Goal: Download file/media

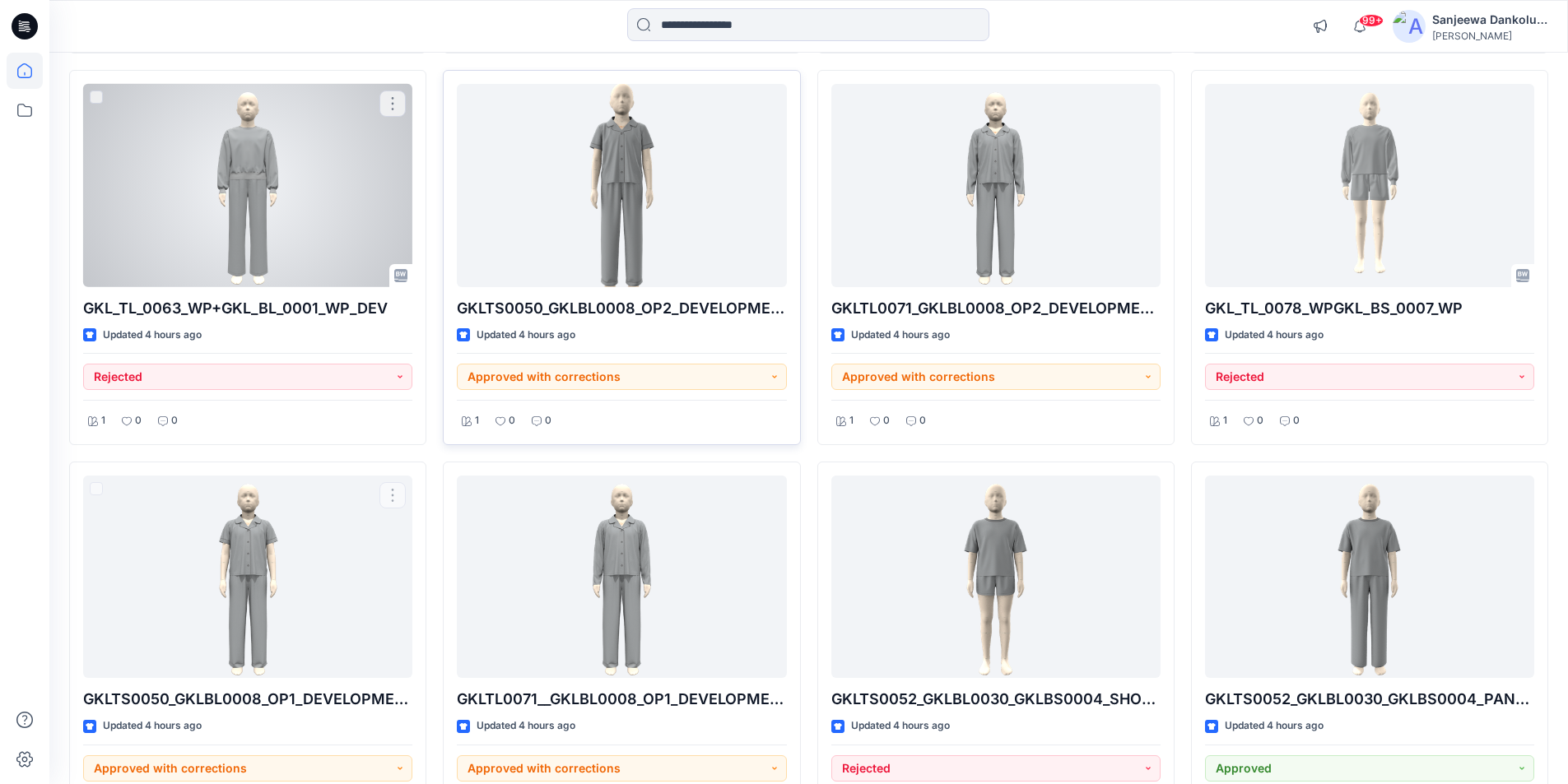
scroll to position [931, 0]
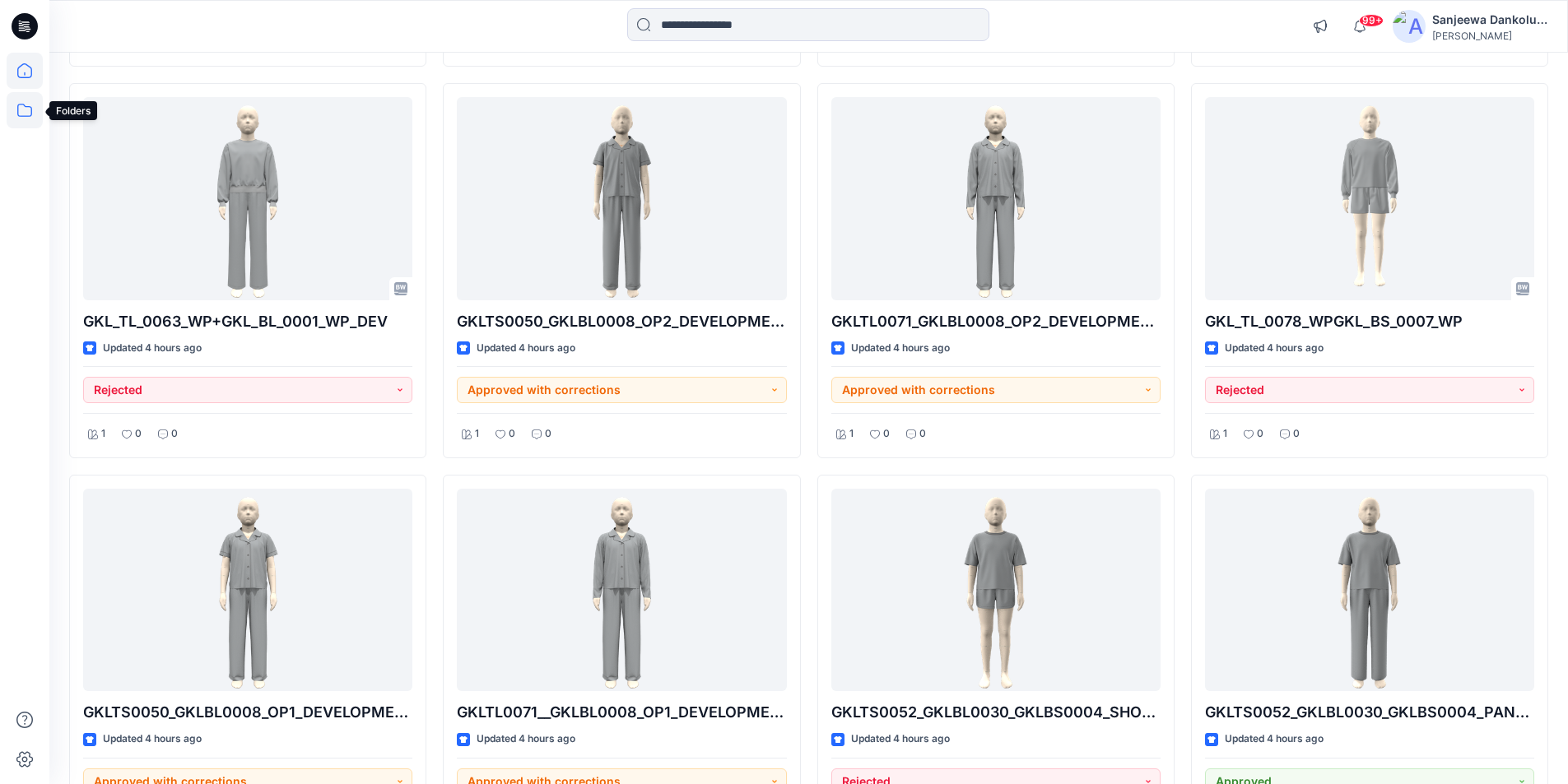
click at [22, 107] on icon at bounding box center [24, 109] width 36 height 36
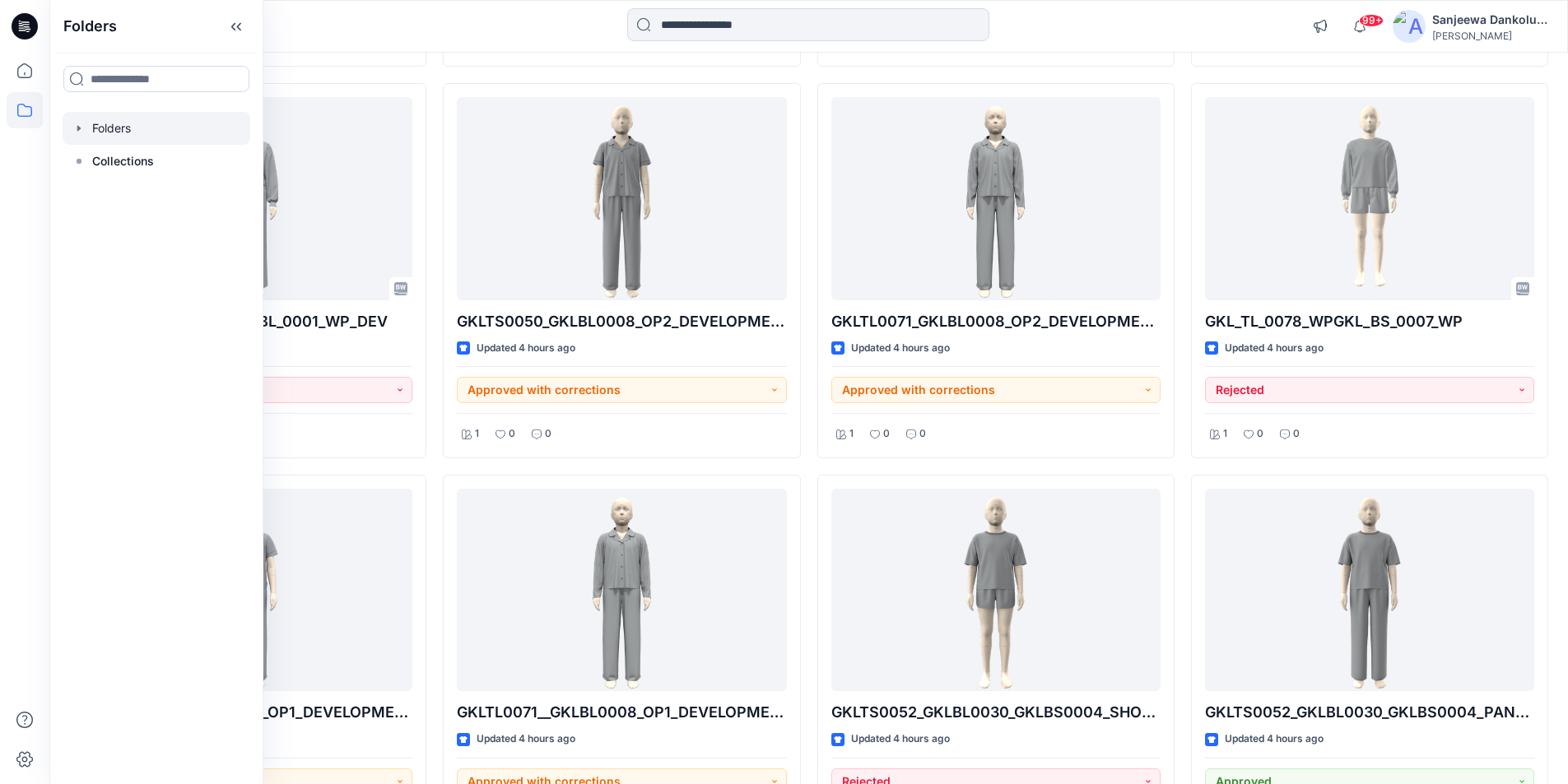
click at [109, 128] on div at bounding box center [157, 128] width 188 height 33
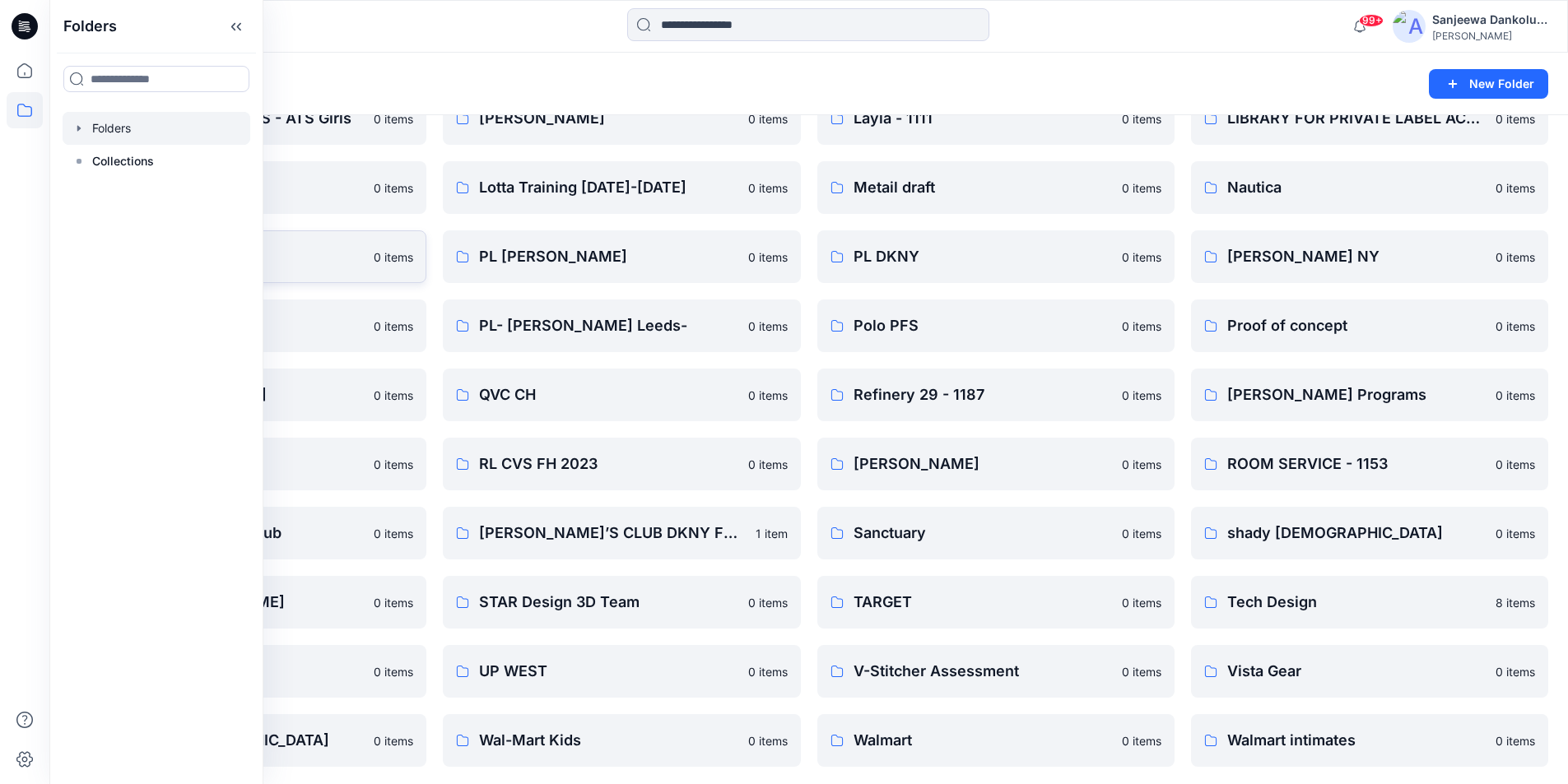
scroll to position [1750, 0]
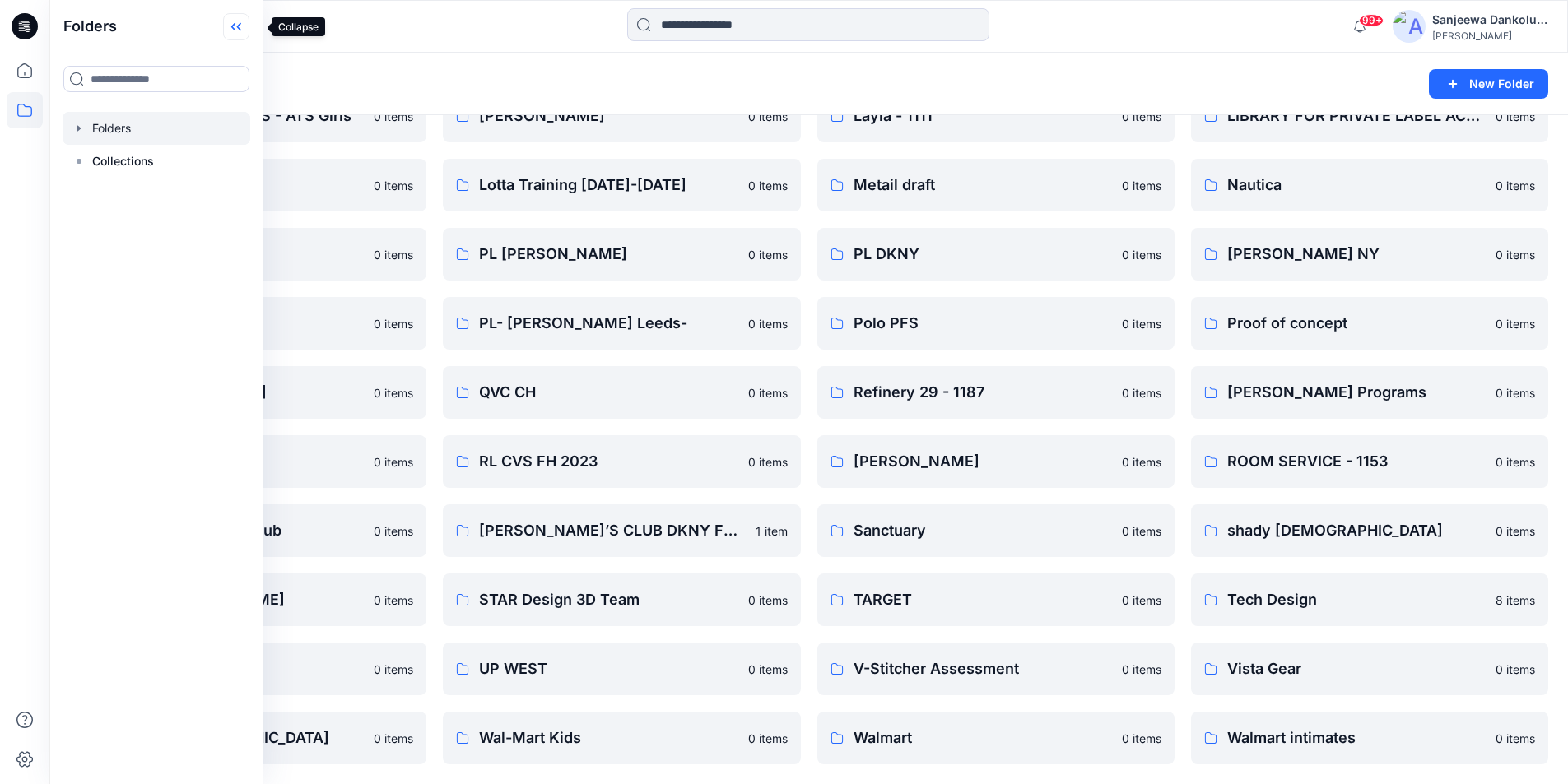
click at [249, 26] on icon at bounding box center [236, 26] width 26 height 27
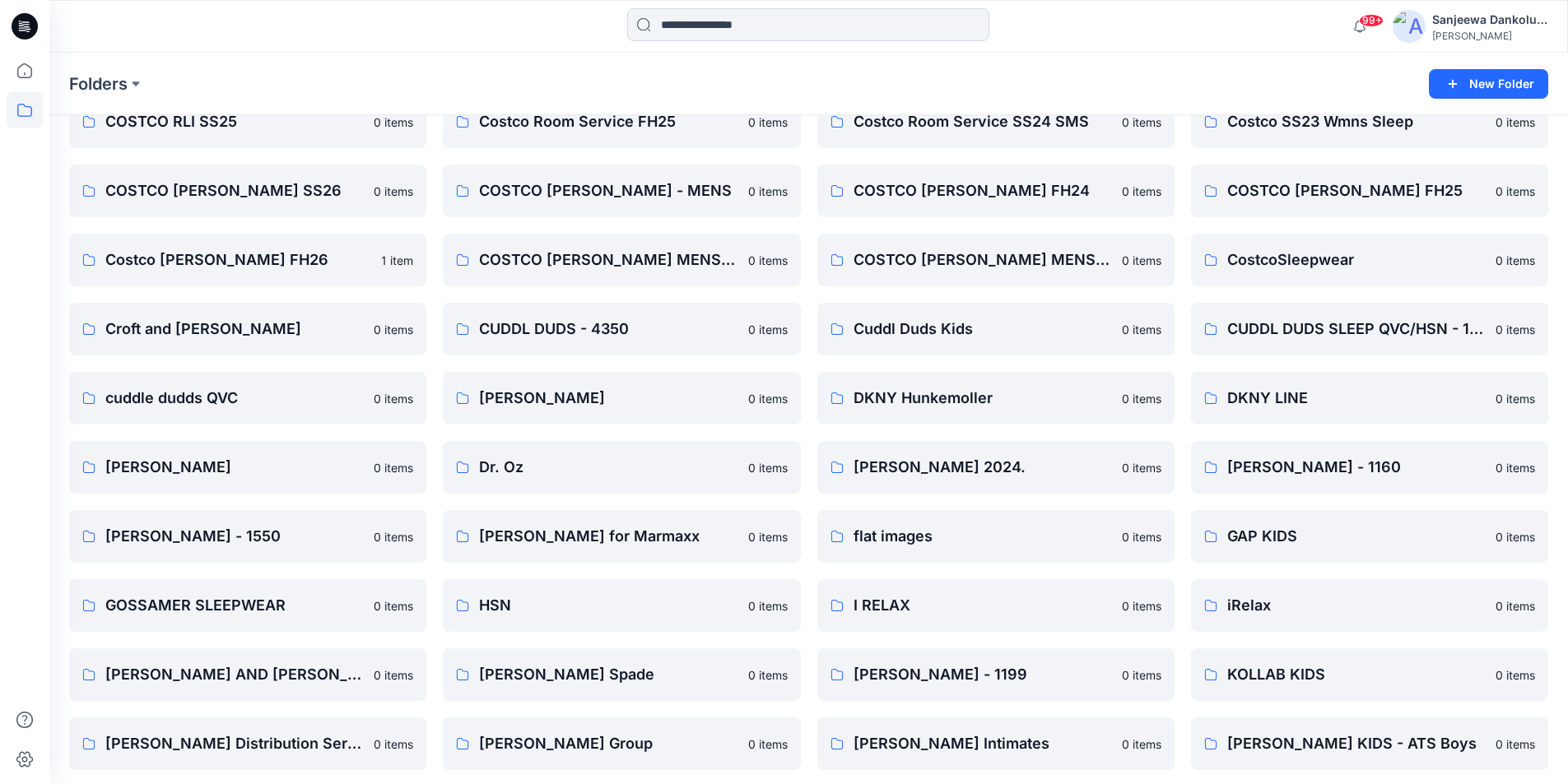
scroll to position [1010, 0]
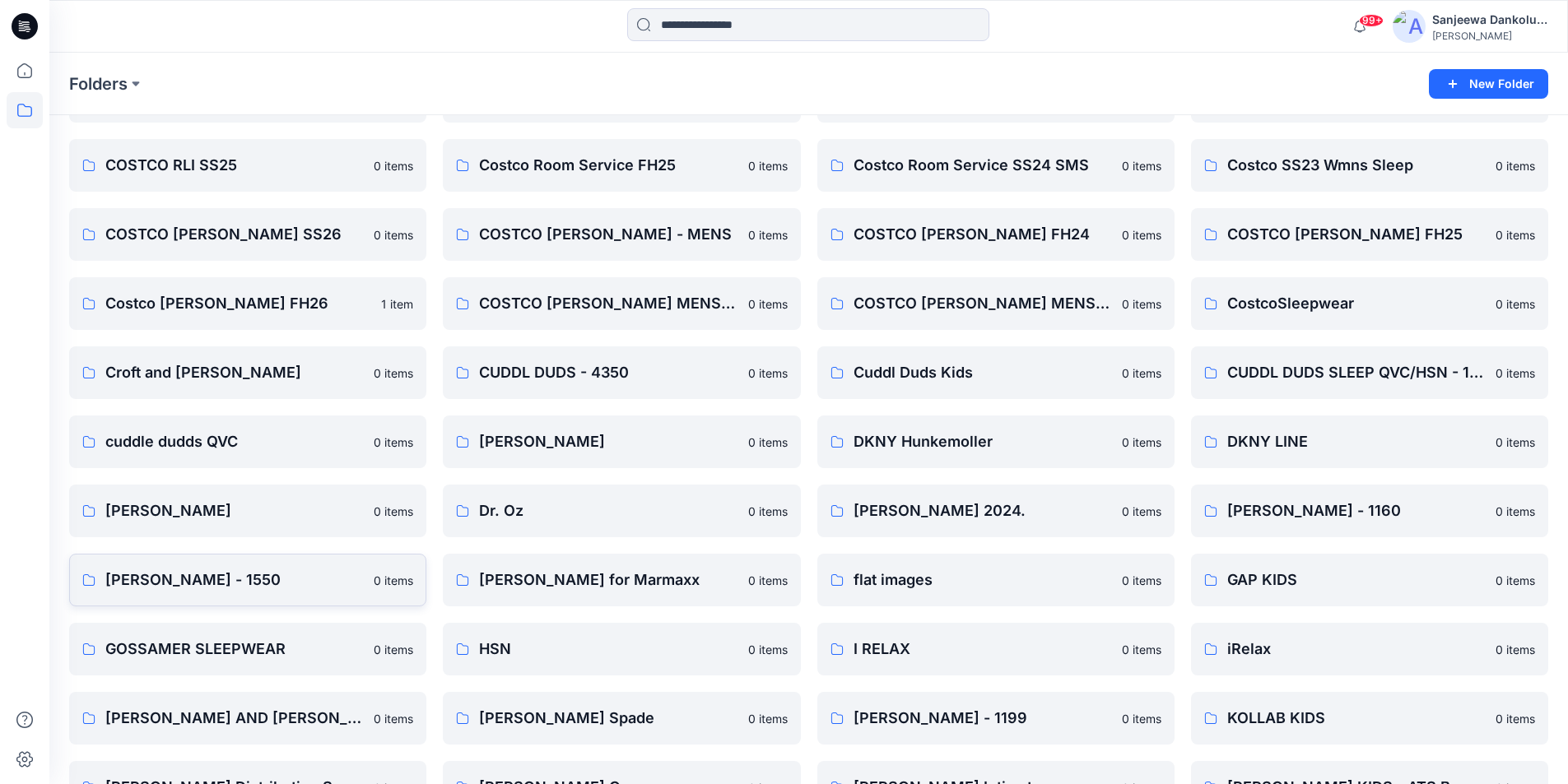
click at [181, 587] on p "[PERSON_NAME] - 1550" at bounding box center [235, 580] width 258 height 23
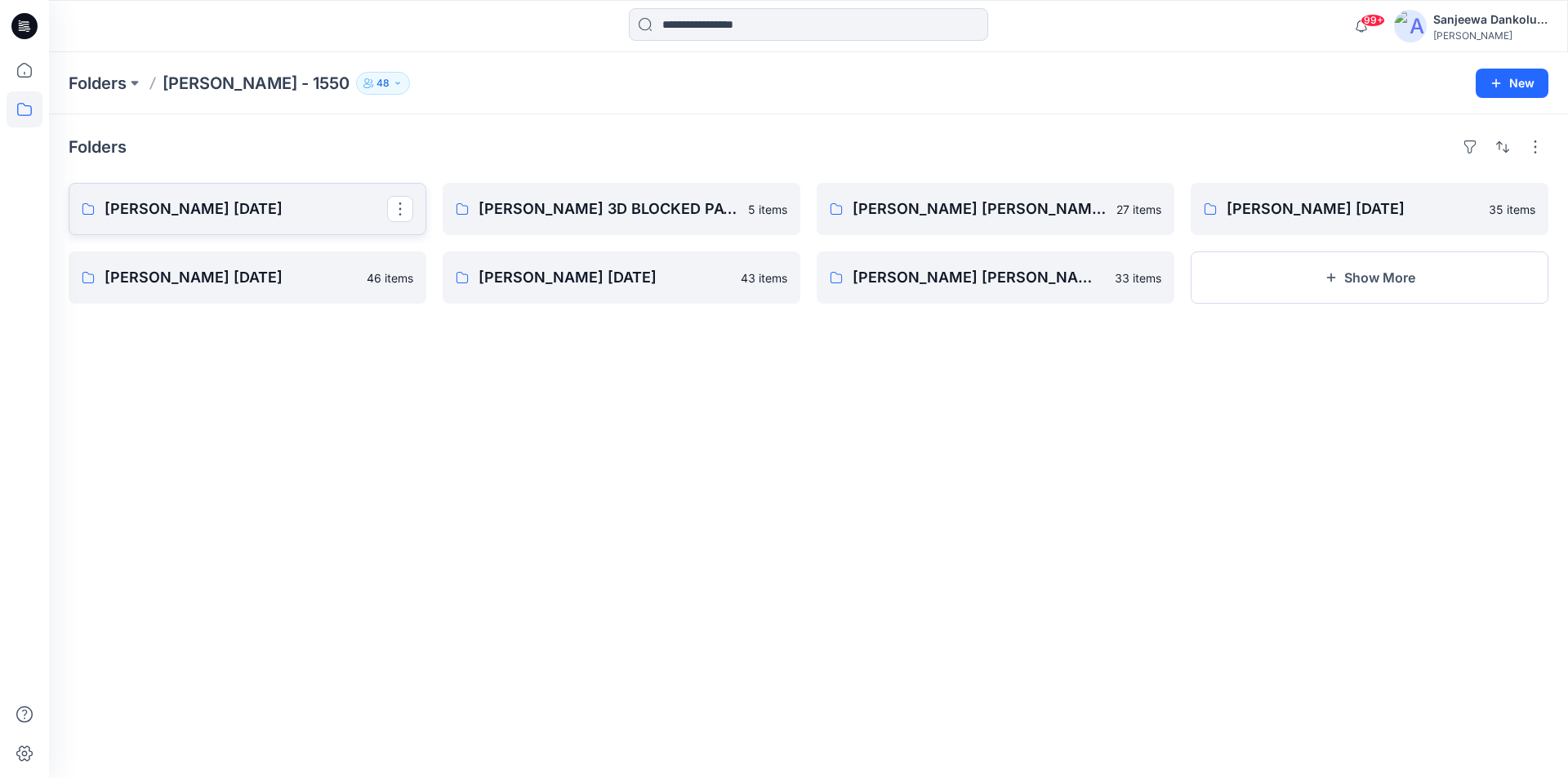
click at [199, 211] on p "[PERSON_NAME] [DATE]" at bounding box center [245, 210] width 282 height 23
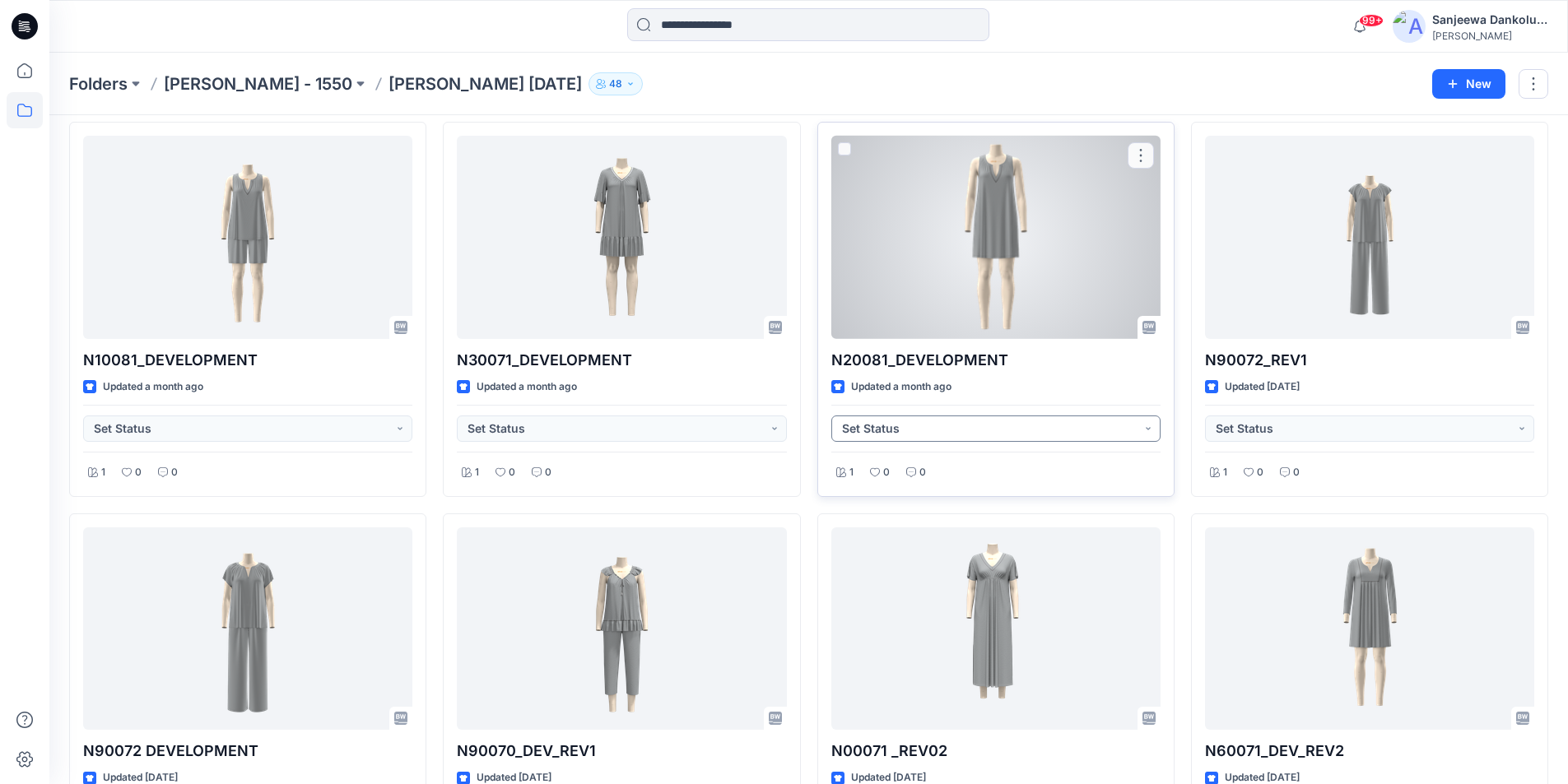
scroll to position [61, 0]
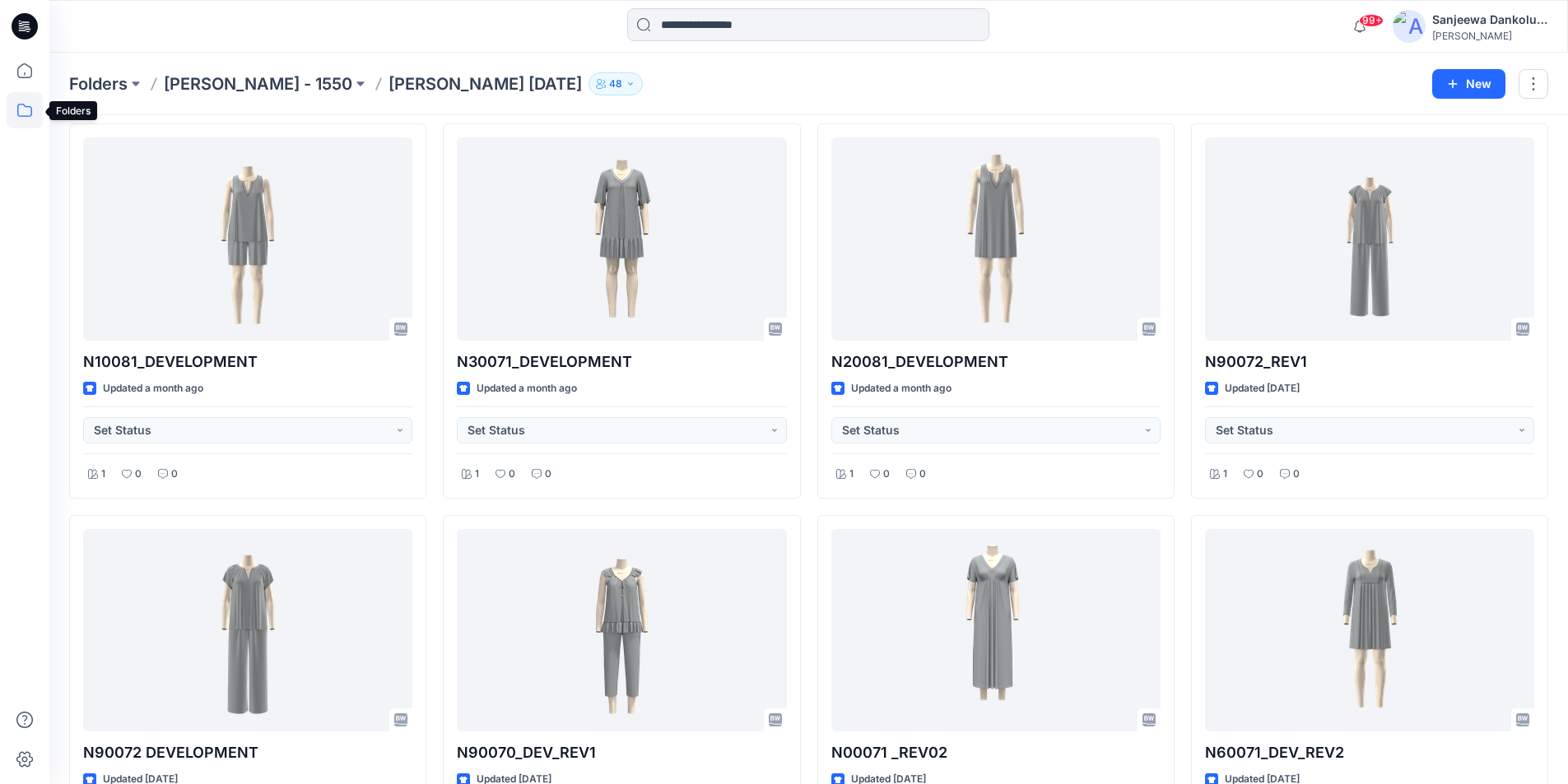
click at [22, 109] on icon at bounding box center [24, 109] width 36 height 36
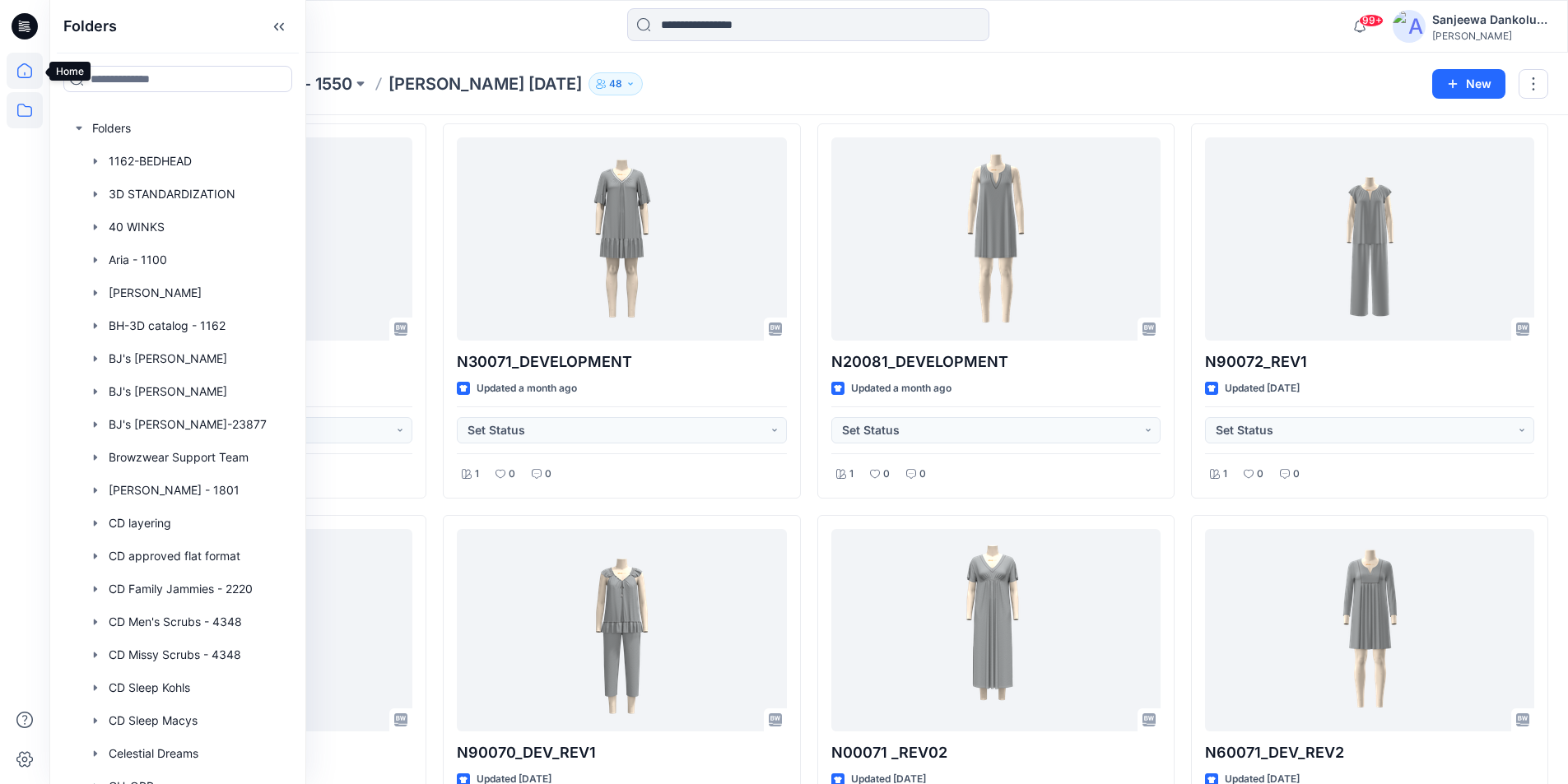
click at [26, 72] on icon at bounding box center [24, 70] width 36 height 36
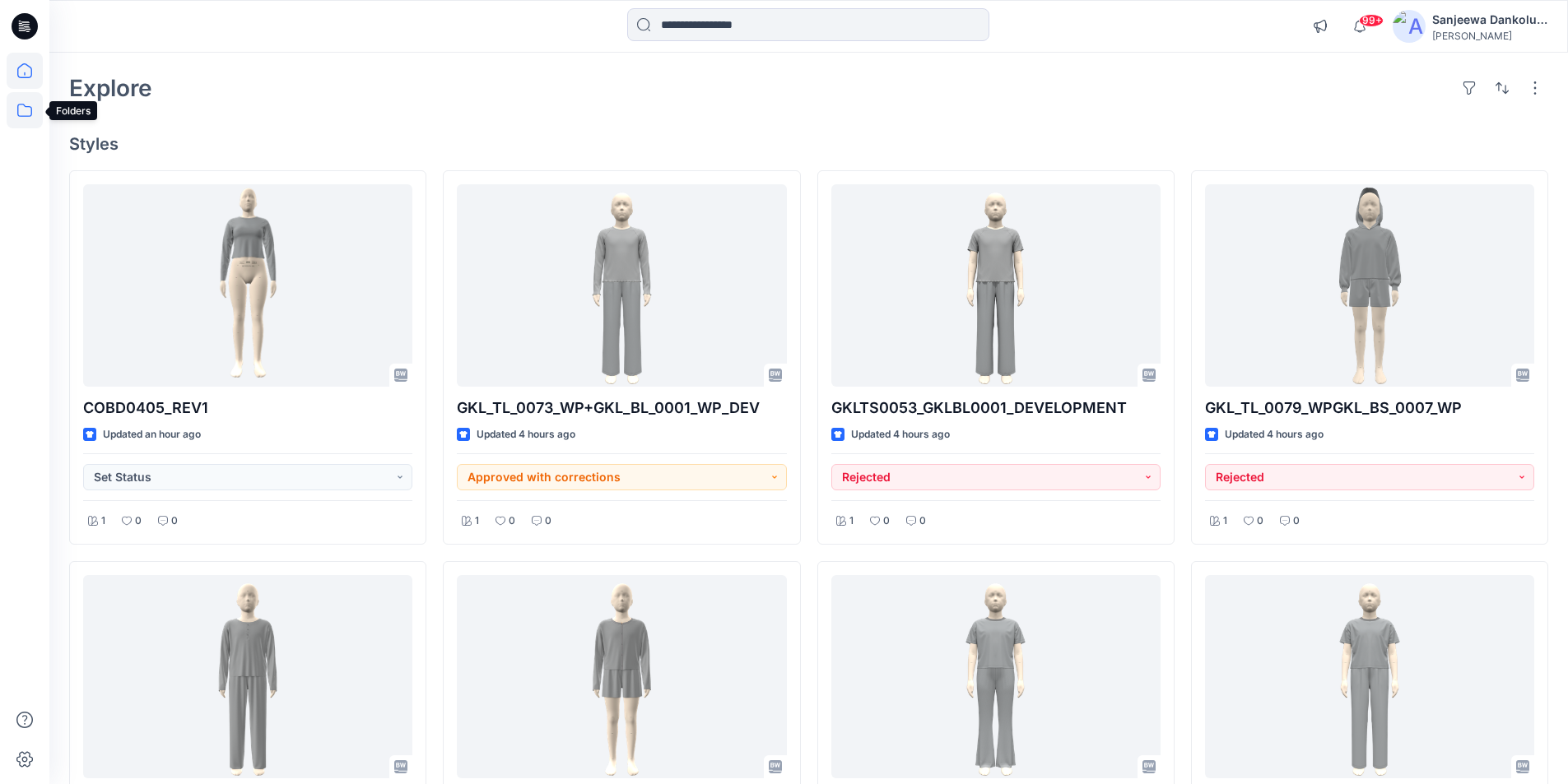
click at [27, 114] on icon at bounding box center [24, 109] width 36 height 36
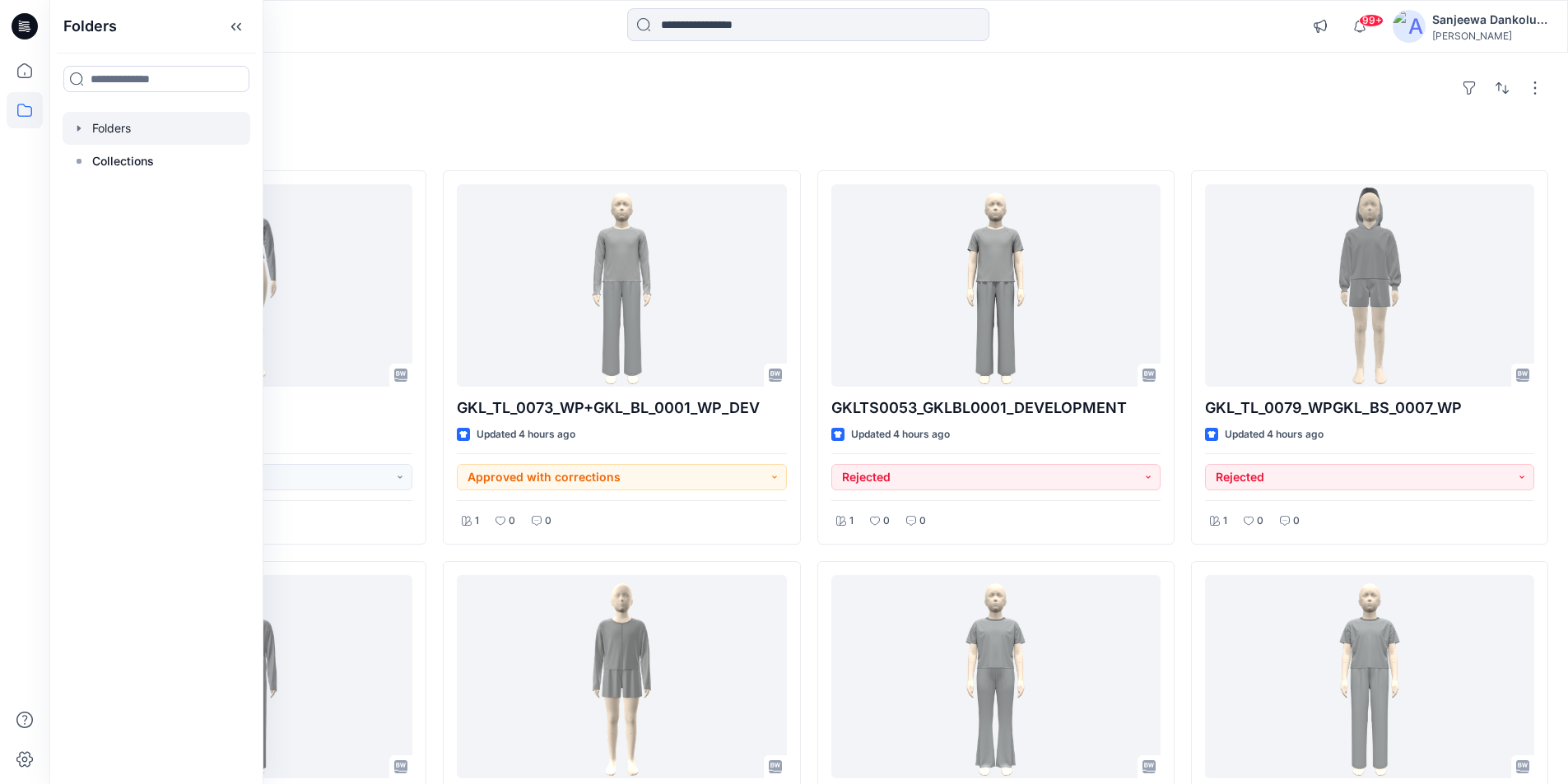
click at [150, 128] on div at bounding box center [157, 128] width 188 height 33
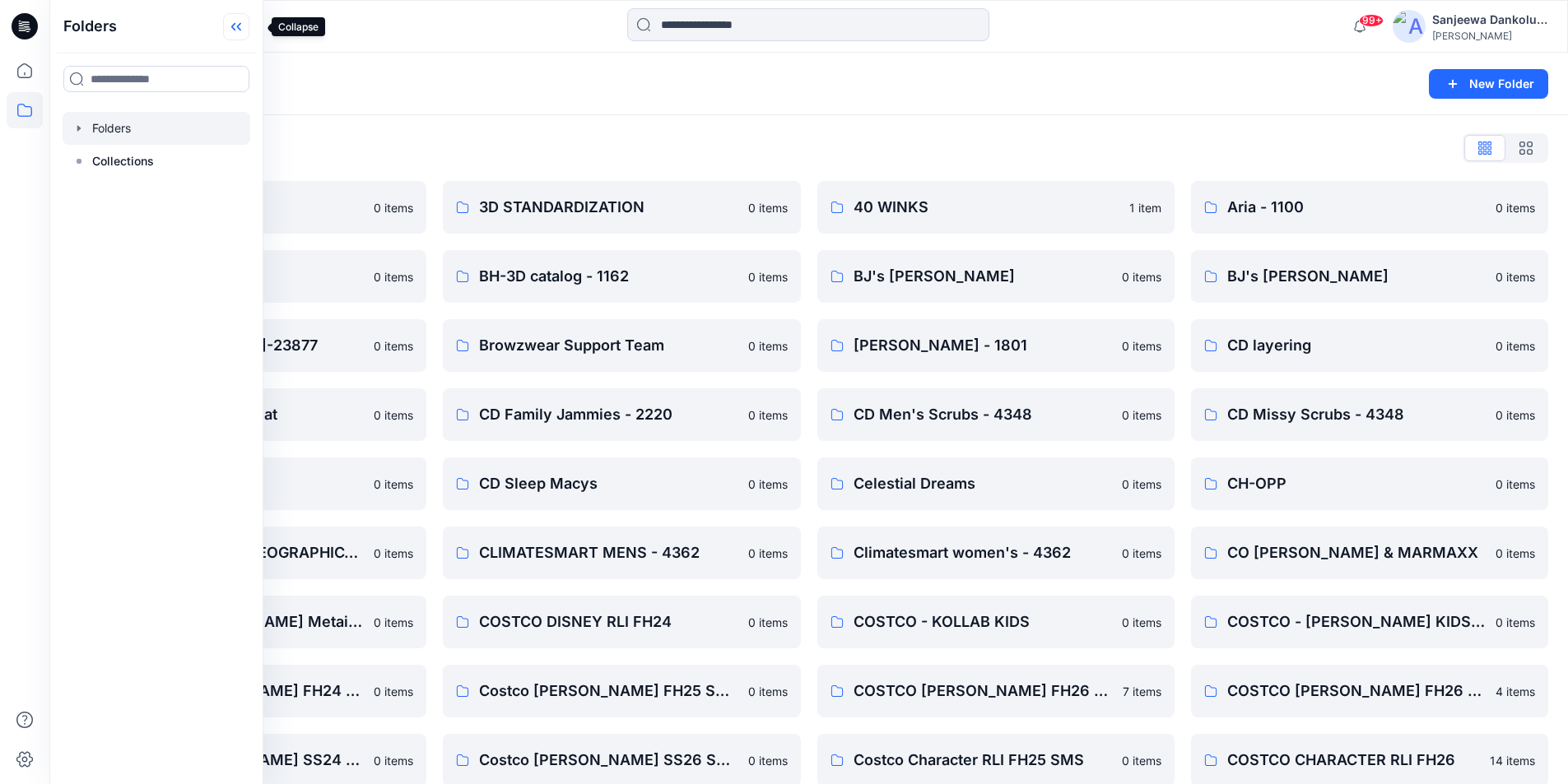
click at [244, 24] on icon at bounding box center [236, 26] width 26 height 27
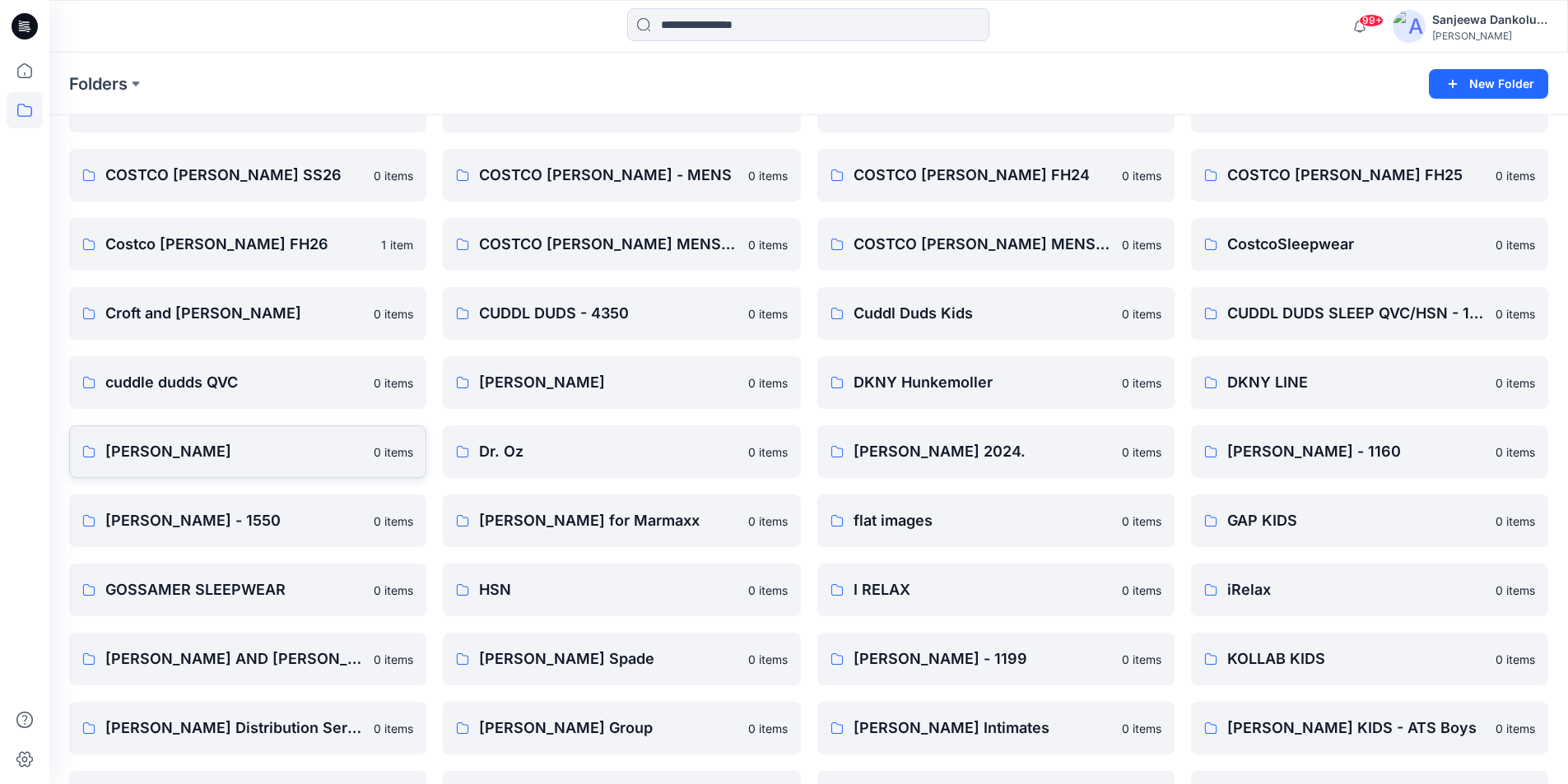
scroll to position [1069, 0]
click at [169, 534] on link "[PERSON_NAME] - 1550 0 items" at bounding box center [247, 520] width 357 height 53
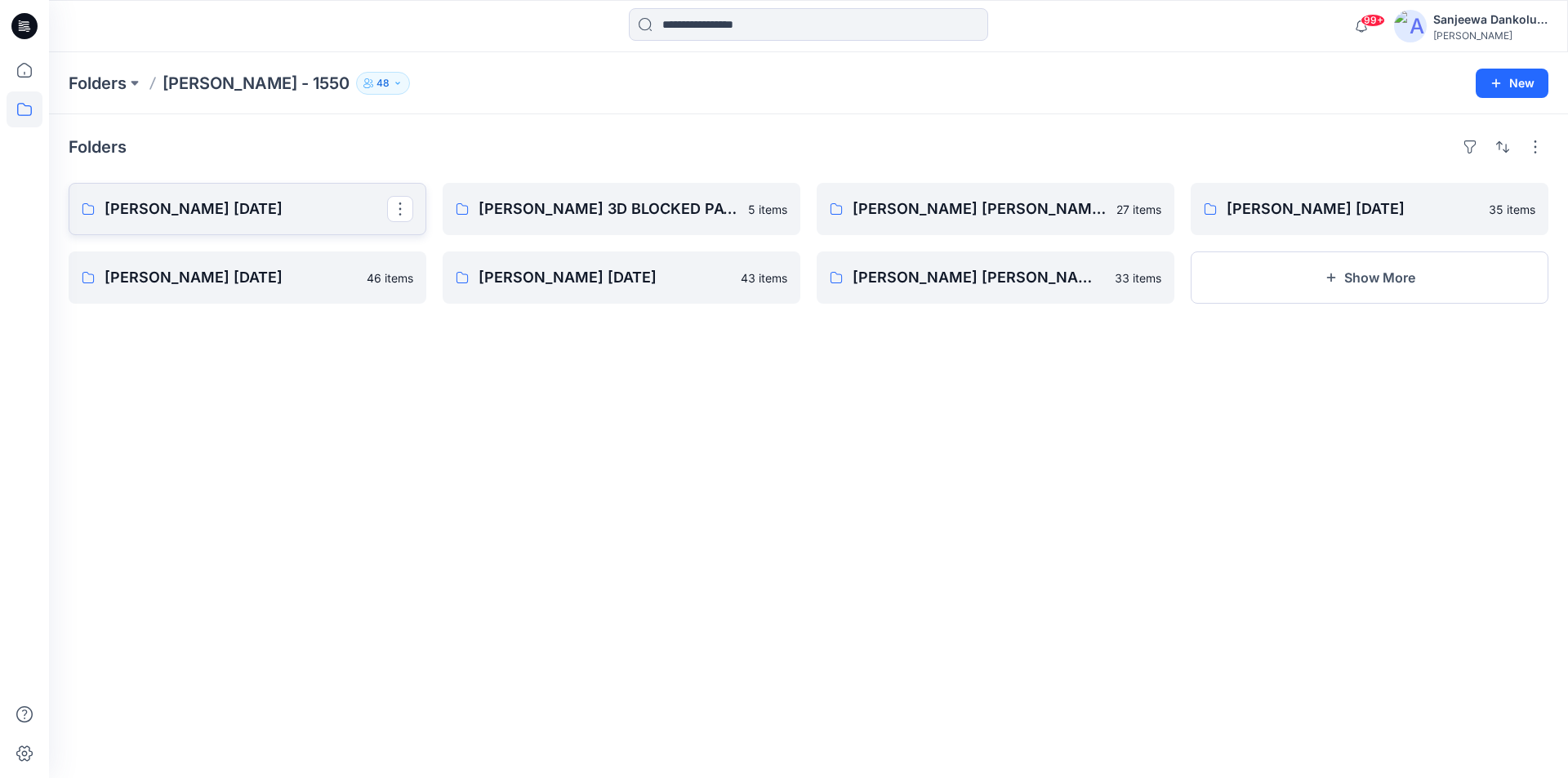
click at [228, 217] on p "[PERSON_NAME] [DATE]" at bounding box center [245, 210] width 282 height 23
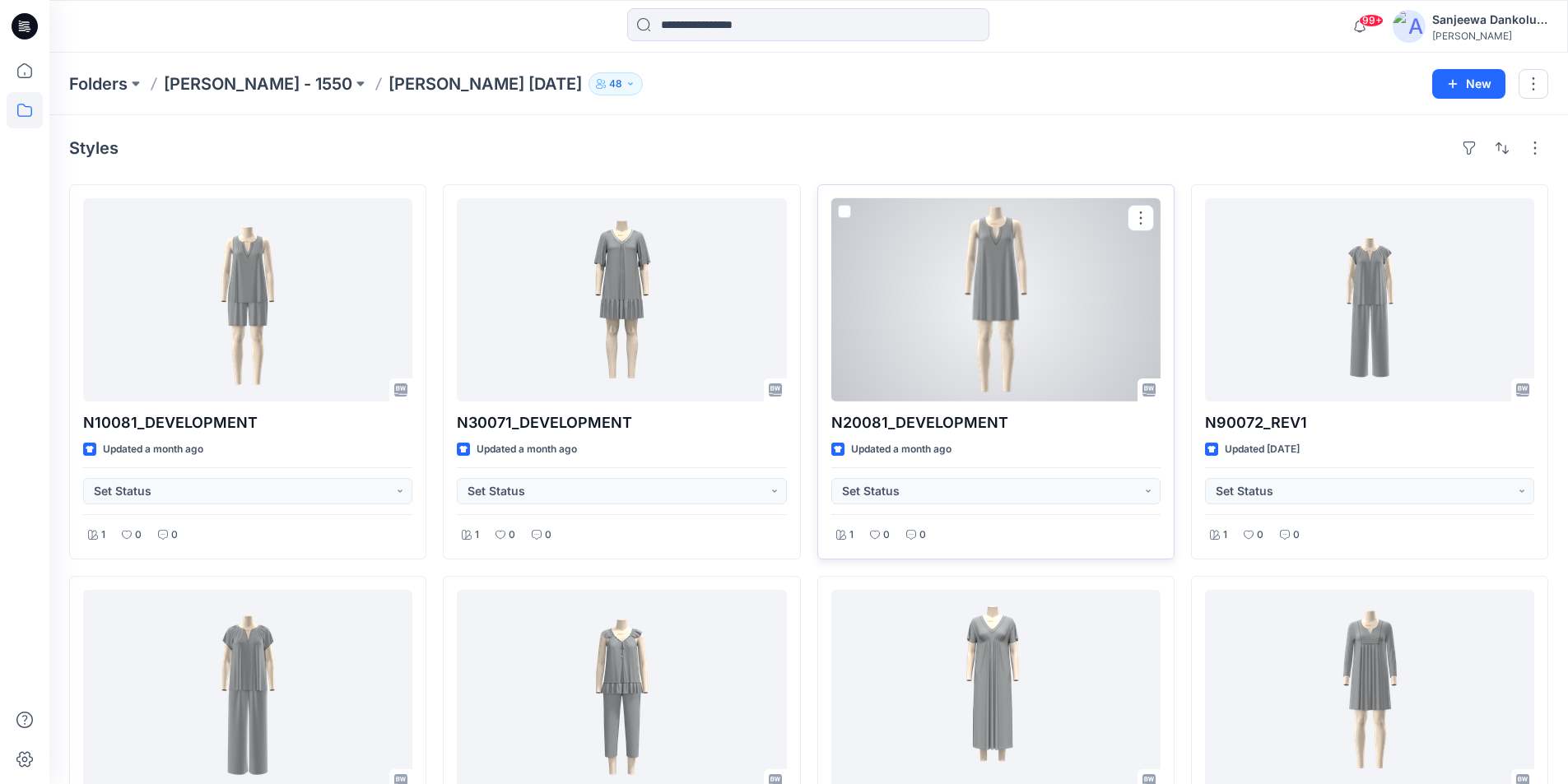
click at [1022, 350] on div at bounding box center [996, 300] width 330 height 203
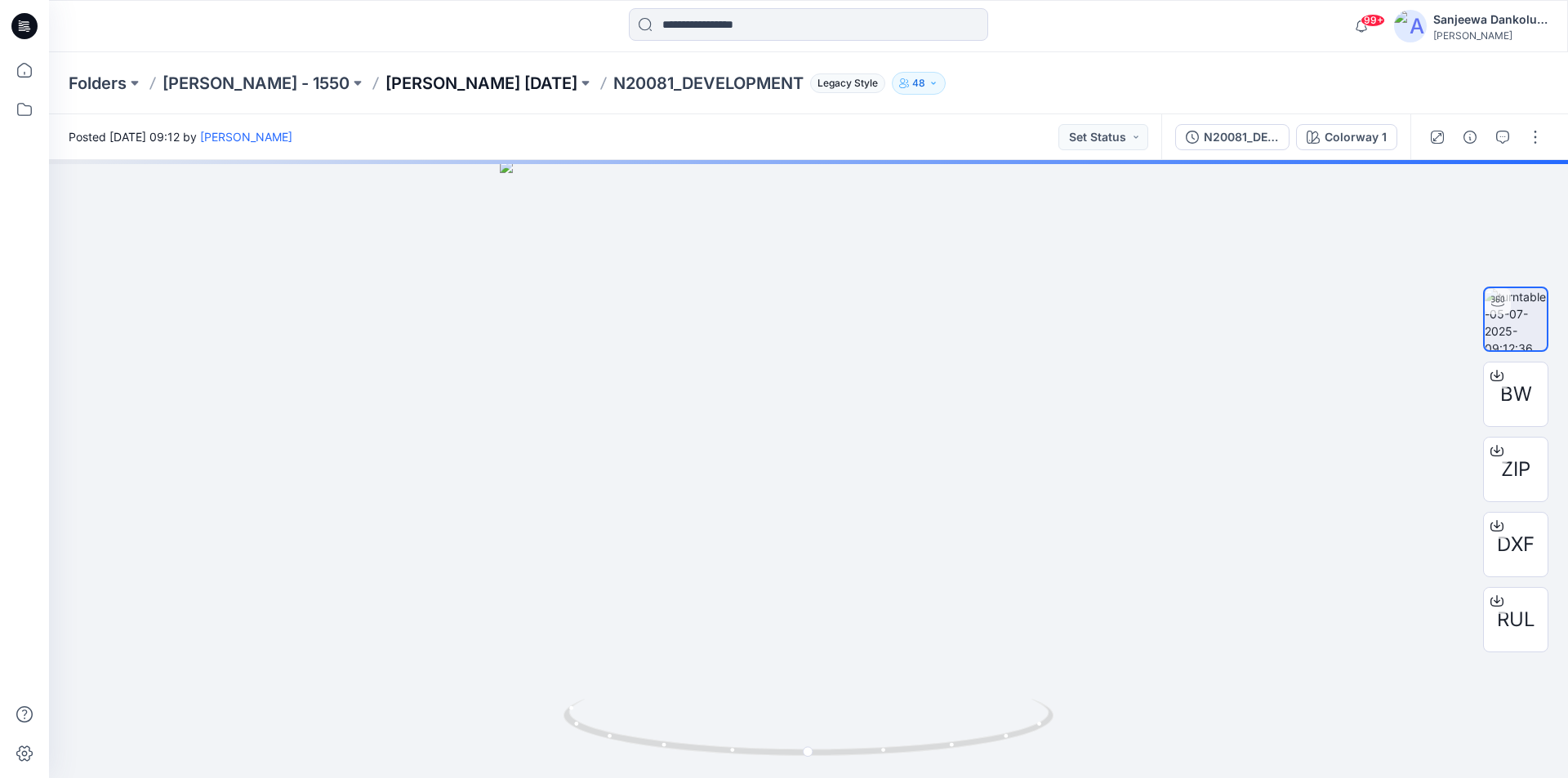
click at [431, 87] on p "[PERSON_NAME] [DATE]" at bounding box center [481, 83] width 192 height 23
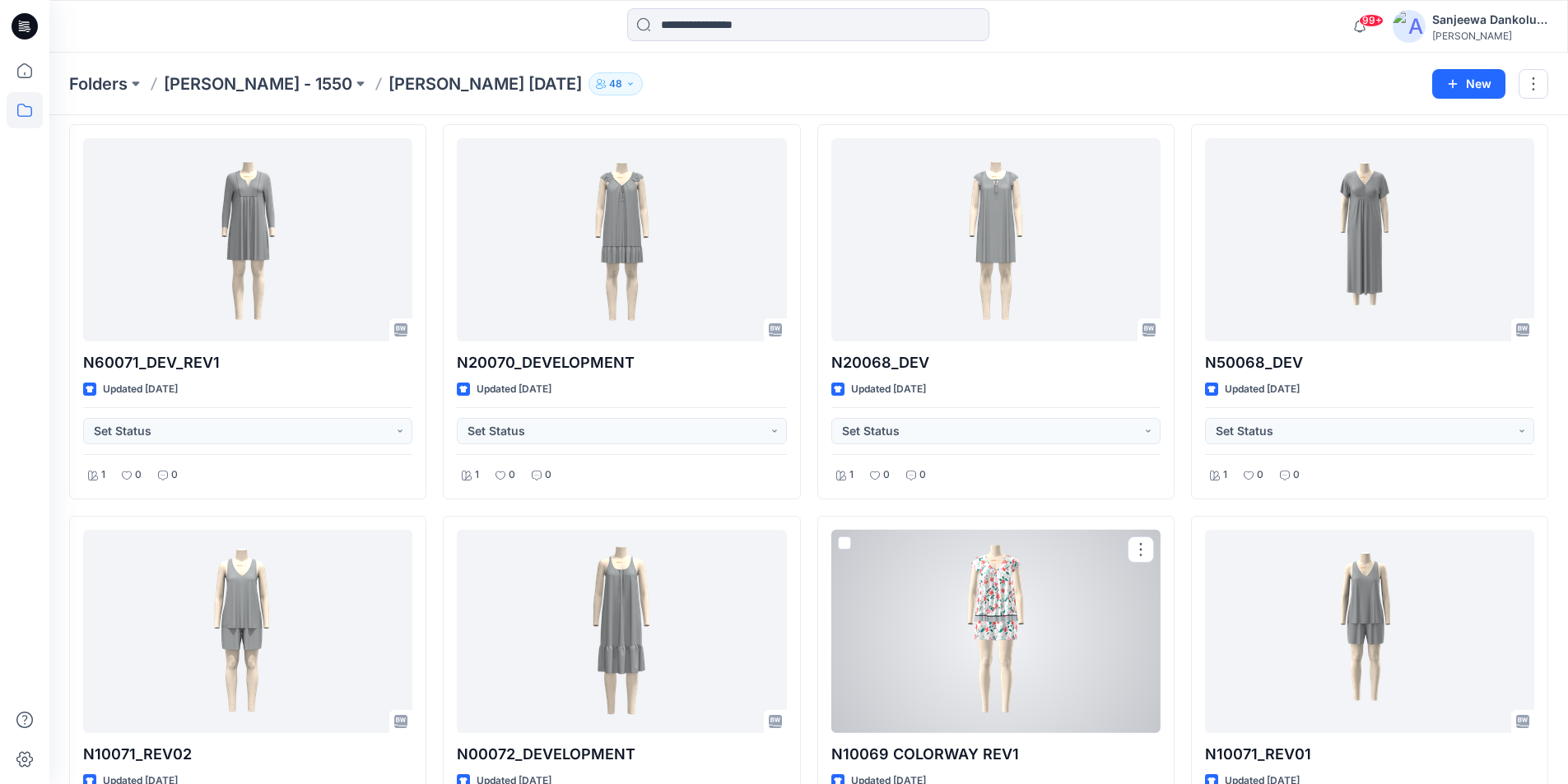
scroll to position [1316, 0]
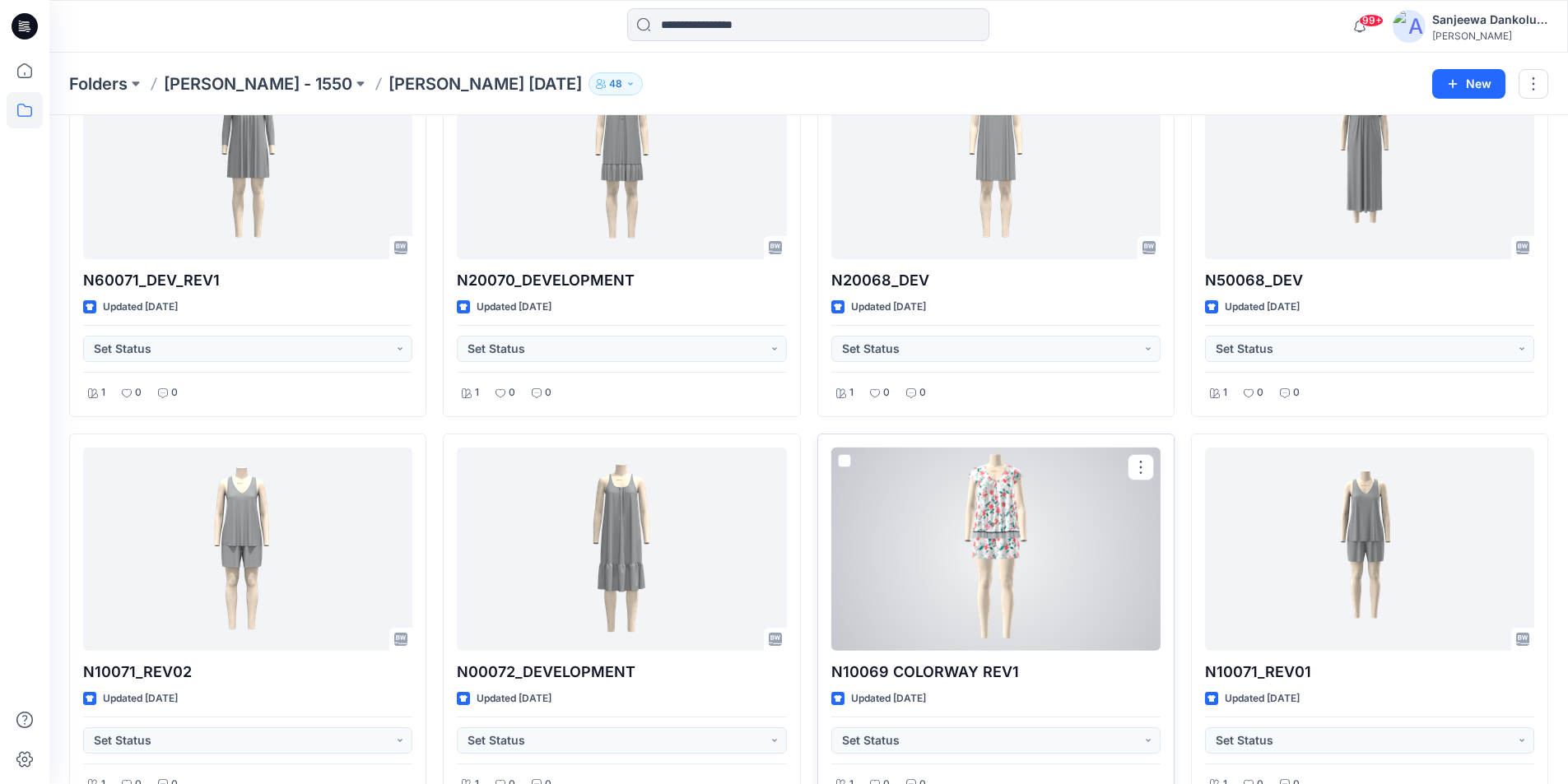
click at [1012, 565] on div at bounding box center [996, 549] width 330 height 203
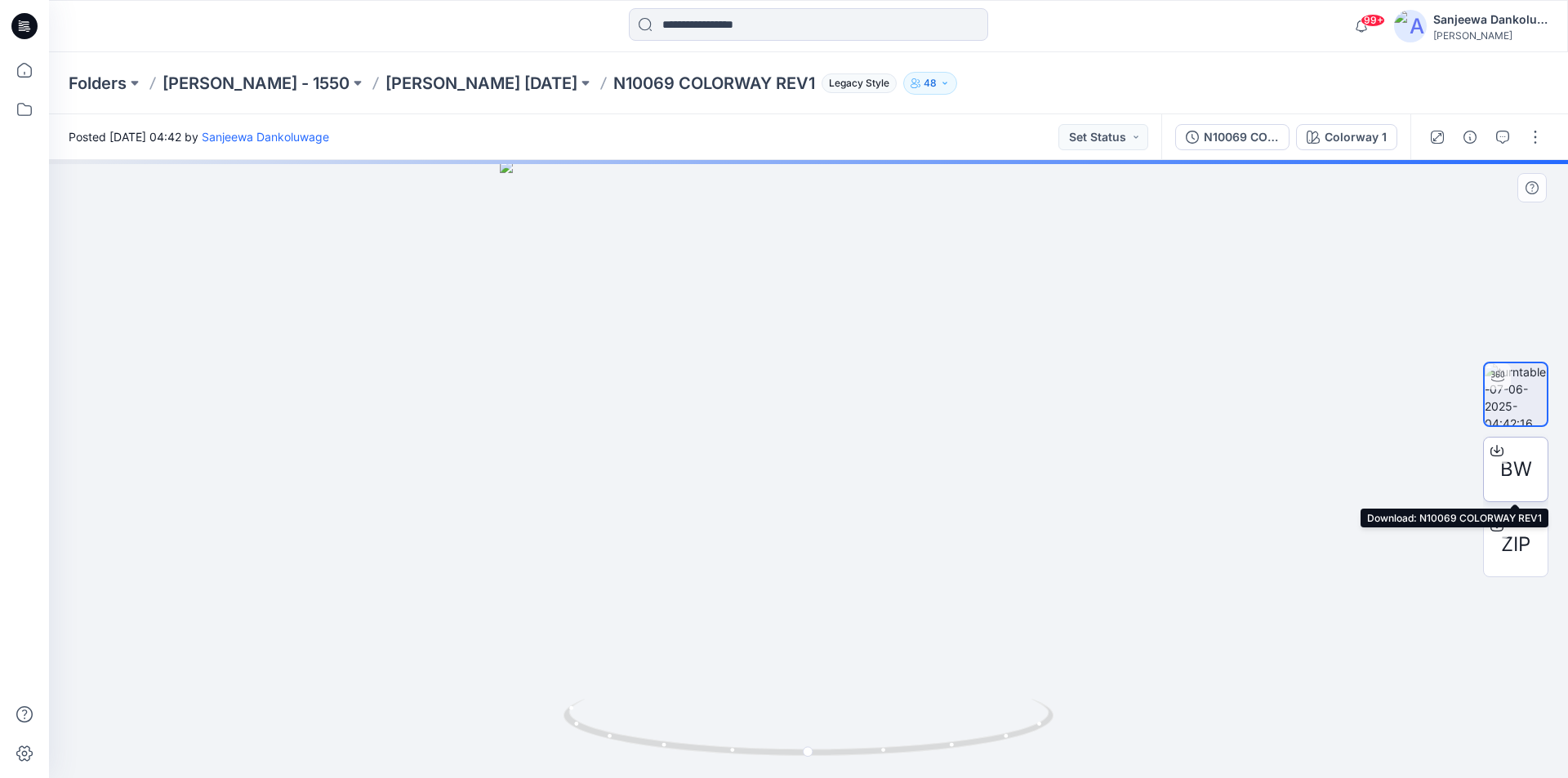
click at [1519, 464] on span "BW" at bounding box center [1516, 470] width 32 height 29
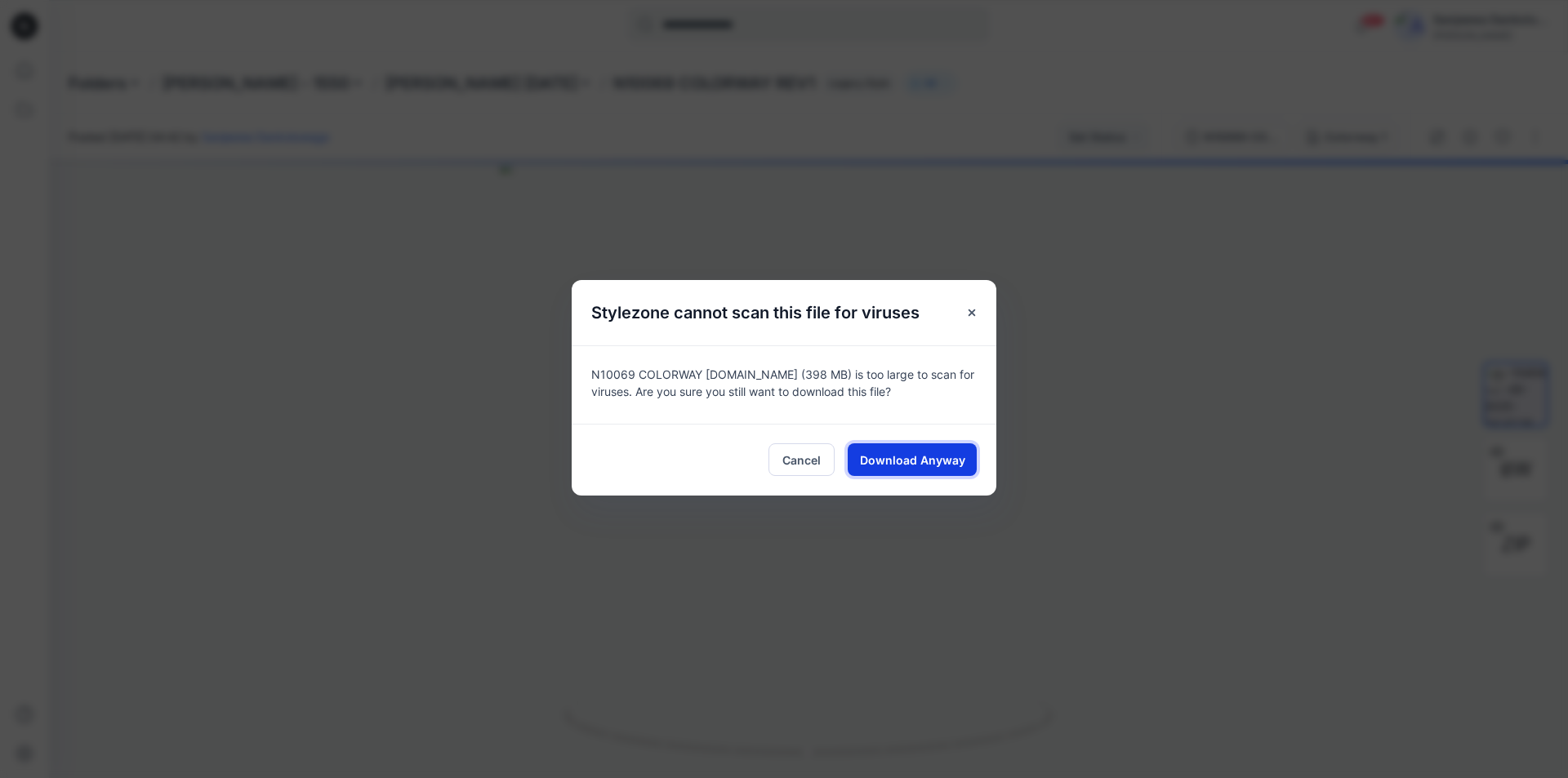
click at [885, 453] on span "Download Anyway" at bounding box center [912, 460] width 106 height 17
